Goal: Navigation & Orientation: Understand site structure

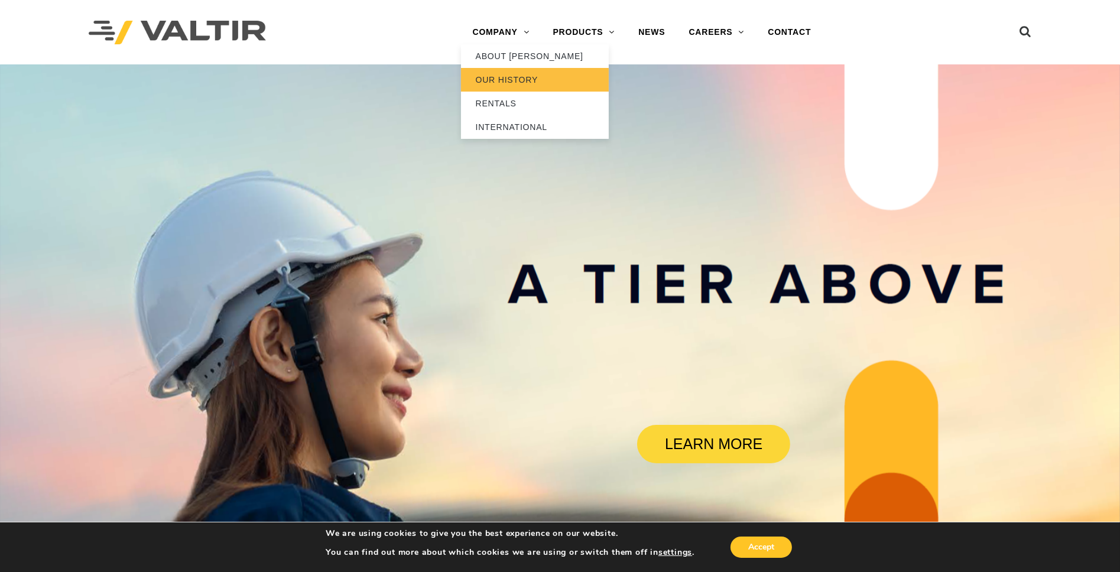
click at [488, 68] on link "OUR HISTORY" at bounding box center [535, 80] width 148 height 24
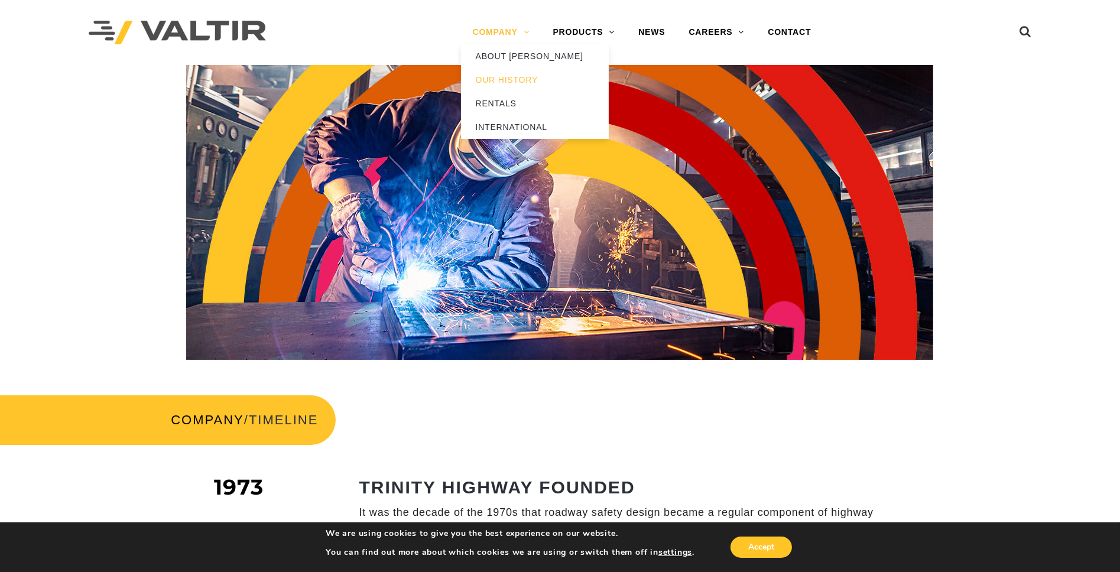
click at [492, 35] on link "COMPANY" at bounding box center [501, 33] width 80 height 24
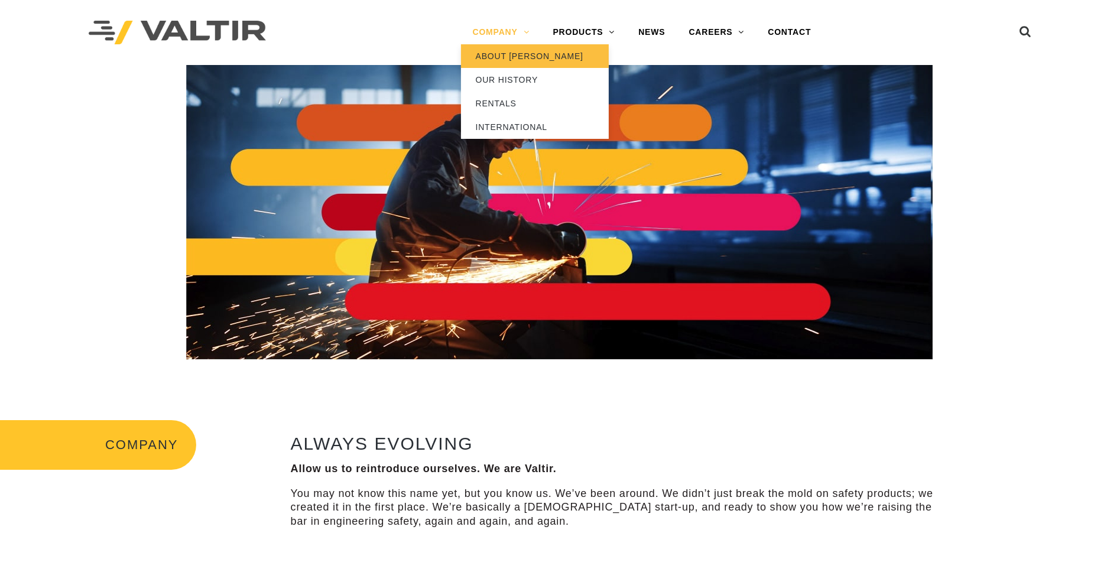
click at [500, 54] on link "ABOUT [PERSON_NAME]" at bounding box center [535, 56] width 148 height 24
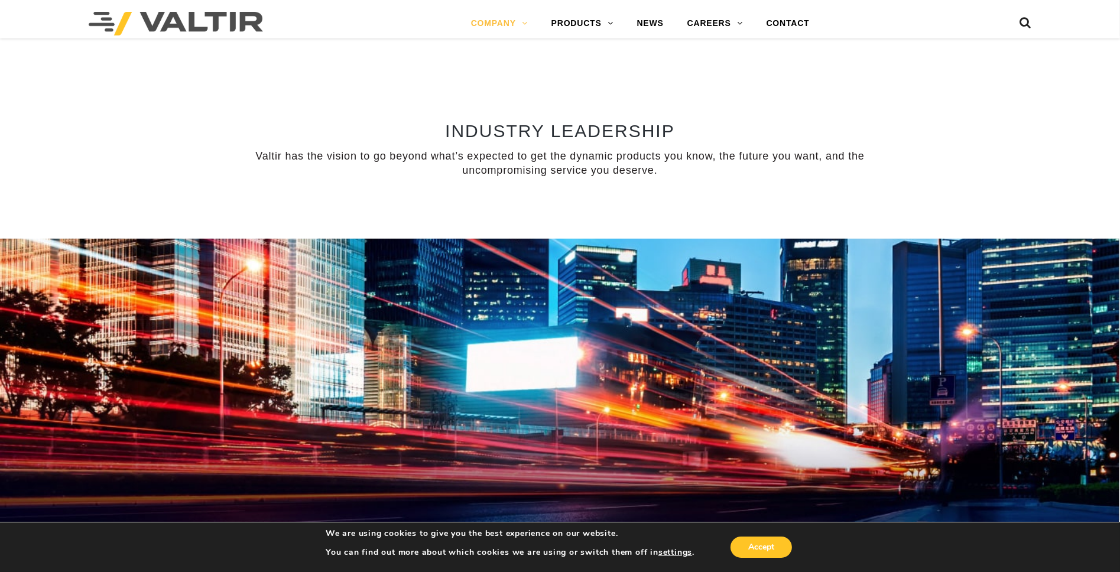
scroll to position [946, 0]
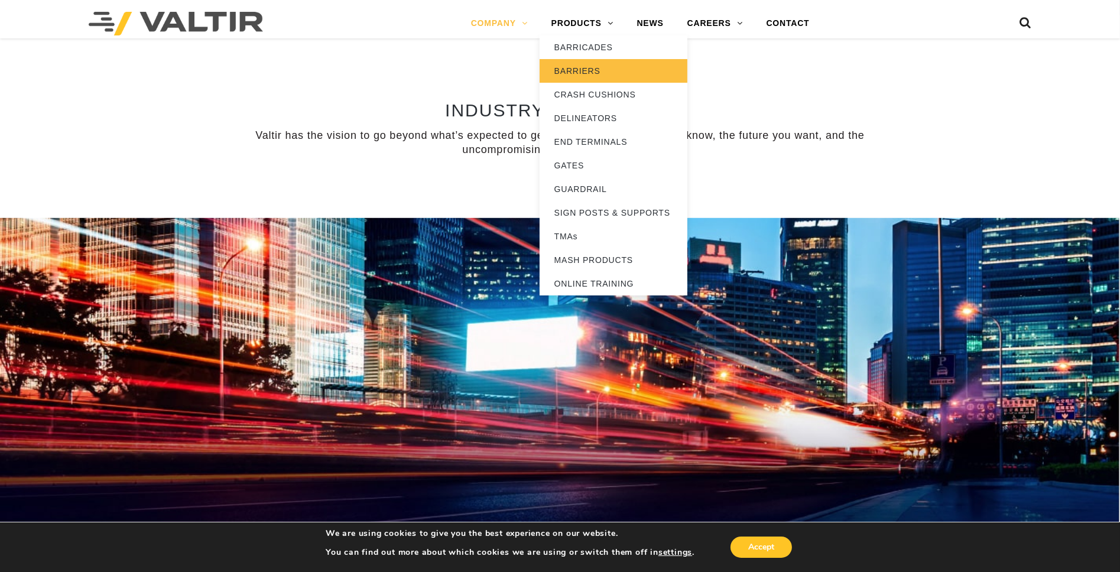
click at [575, 67] on link "BARRIERS" at bounding box center [614, 71] width 148 height 24
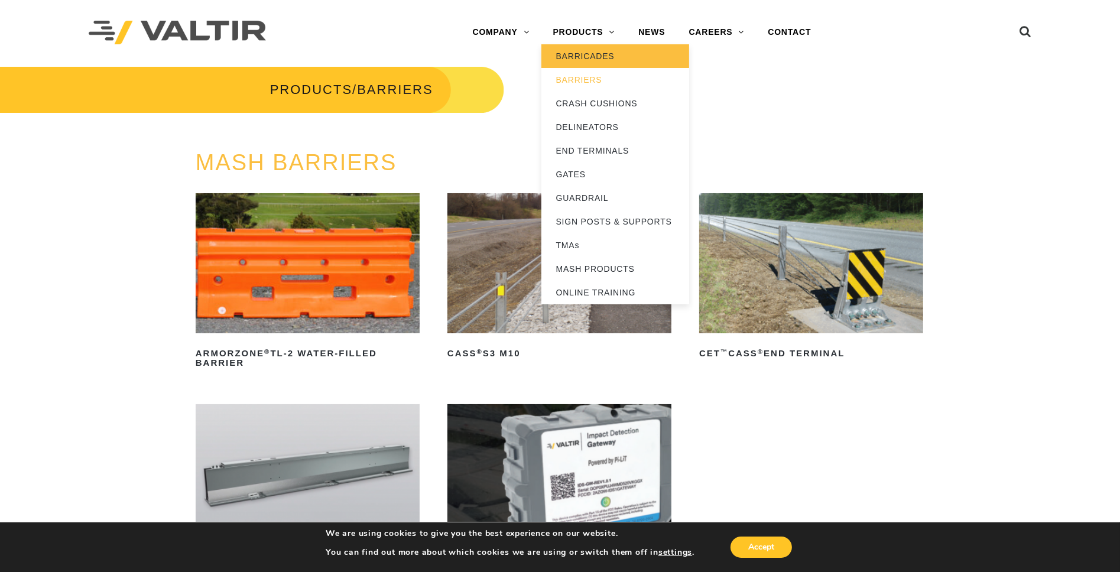
click at [586, 47] on link "BARRICADES" at bounding box center [616, 56] width 148 height 24
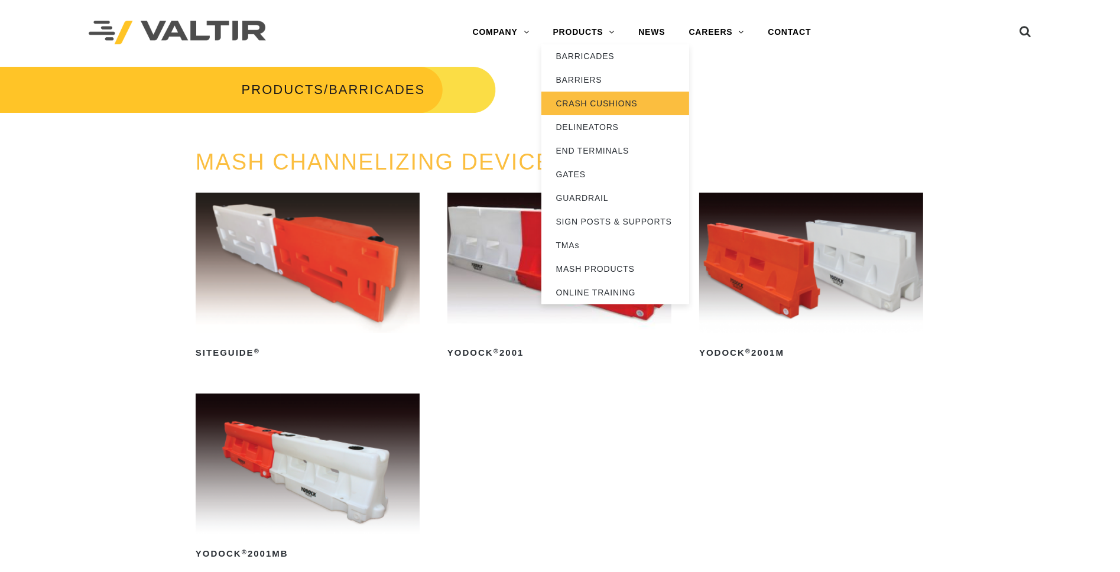
click at [595, 109] on link "CRASH CUSHIONS" at bounding box center [616, 104] width 148 height 24
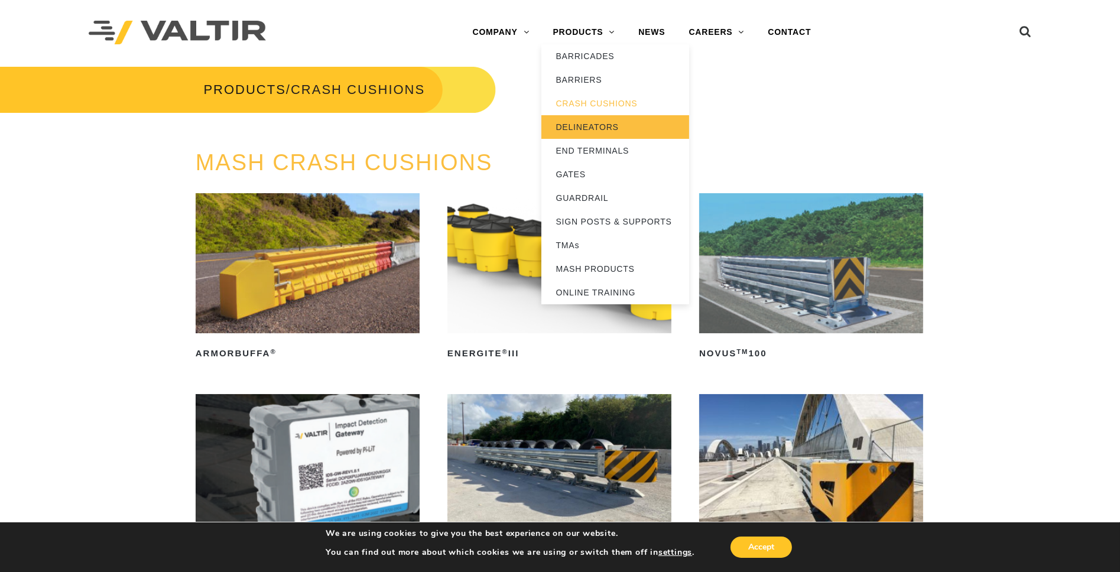
click at [591, 117] on link "DELINEATORS" at bounding box center [616, 127] width 148 height 24
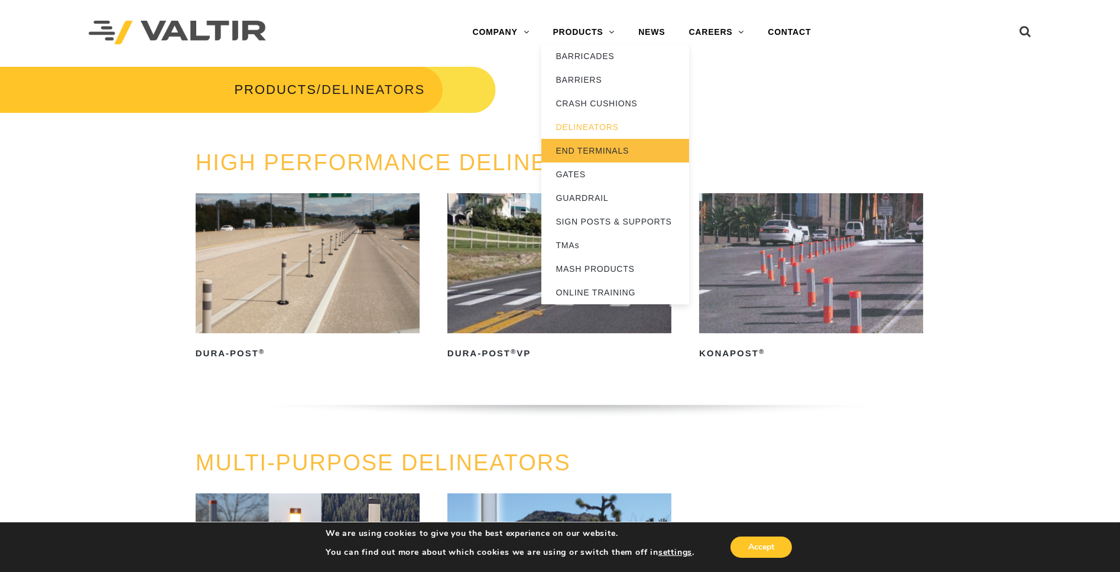
click at [572, 141] on link "END TERMINALS" at bounding box center [616, 151] width 148 height 24
